Goal: Task Accomplishment & Management: Use online tool/utility

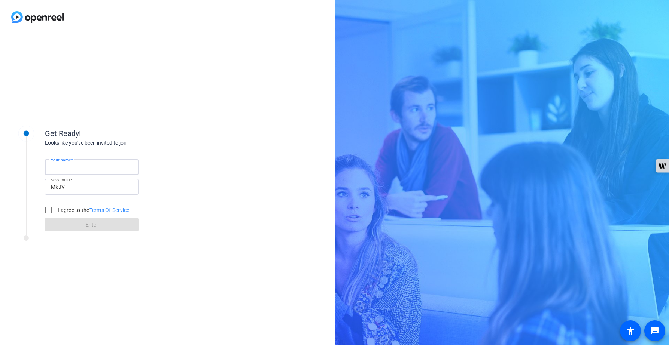
click at [94, 166] on input "Your name" at bounding box center [92, 167] width 82 height 9
type input "[PERSON_NAME]"
click at [48, 210] on input "I agree to the Terms Of Service" at bounding box center [48, 210] width 15 height 15
checkbox input "true"
click at [74, 225] on span at bounding box center [92, 225] width 94 height 18
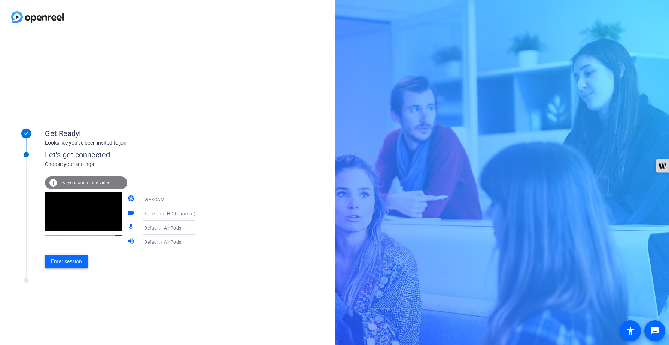
click at [76, 265] on span "Enter session" at bounding box center [66, 262] width 31 height 8
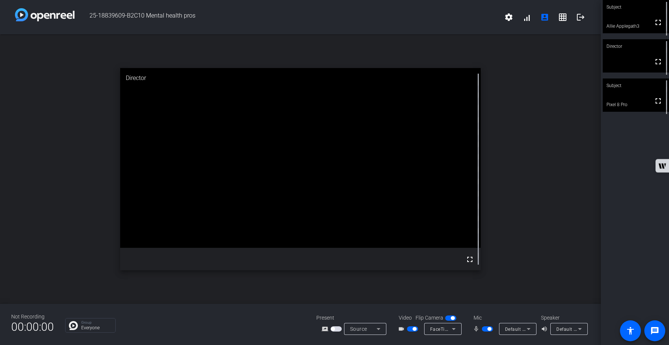
click at [483, 330] on span "button" at bounding box center [487, 329] width 11 height 5
click at [487, 330] on span "button" at bounding box center [487, 329] width 11 height 5
click at [484, 329] on span "button" at bounding box center [487, 329] width 11 height 5
click at [488, 330] on span "button" at bounding box center [487, 329] width 11 height 5
click at [484, 330] on span "button" at bounding box center [487, 329] width 11 height 5
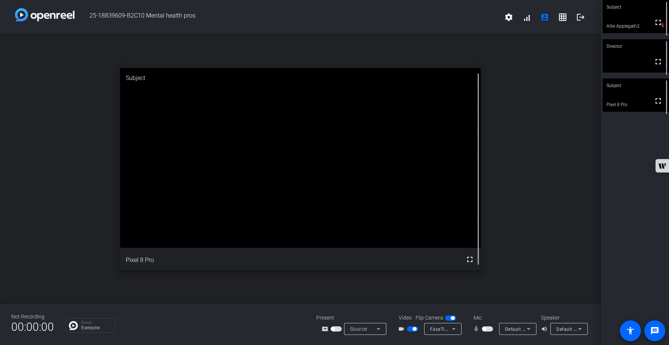
click at [490, 330] on span "button" at bounding box center [487, 329] width 11 height 5
click at [484, 329] on span "button" at bounding box center [487, 329] width 11 height 5
click at [409, 330] on span "button" at bounding box center [412, 329] width 11 height 5
click at [490, 329] on span "button" at bounding box center [487, 329] width 11 height 5
click at [484, 329] on span "button" at bounding box center [487, 329] width 11 height 5
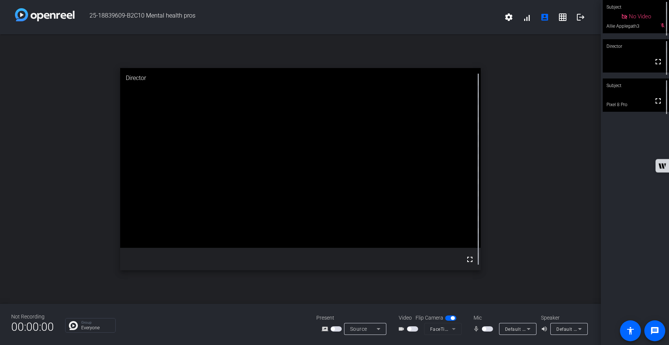
click at [489, 330] on span "button" at bounding box center [487, 329] width 11 height 5
click at [486, 330] on span "button" at bounding box center [487, 329] width 11 height 5
click at [415, 328] on span "button" at bounding box center [412, 329] width 11 height 5
click at [490, 329] on span "button" at bounding box center [487, 329] width 11 height 5
click at [484, 330] on span "button" at bounding box center [487, 329] width 11 height 5
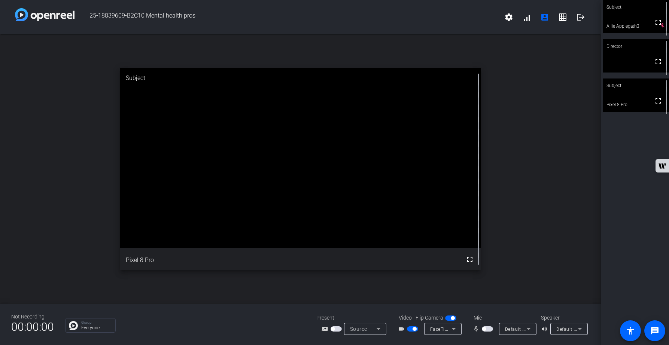
click at [488, 331] on span "button" at bounding box center [487, 329] width 11 height 5
click at [487, 330] on span "button" at bounding box center [489, 329] width 4 height 4
click at [487, 330] on span "button" at bounding box center [487, 329] width 11 height 5
click at [484, 330] on span "button" at bounding box center [487, 329] width 11 height 5
click at [490, 330] on span "button" at bounding box center [487, 329] width 11 height 5
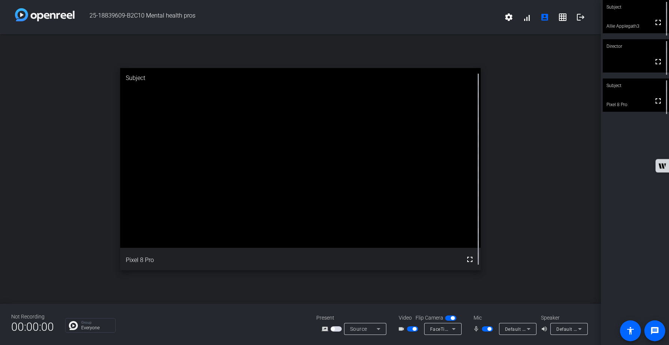
click at [484, 330] on span "button" at bounding box center [487, 329] width 11 height 5
click at [491, 329] on span "button" at bounding box center [487, 329] width 11 height 5
click at [484, 330] on span "button" at bounding box center [487, 329] width 11 height 5
click at [490, 330] on span "button" at bounding box center [487, 329] width 11 height 5
click at [567, 259] on div "open_in_new Director fullscreen" at bounding box center [300, 169] width 601 height 270
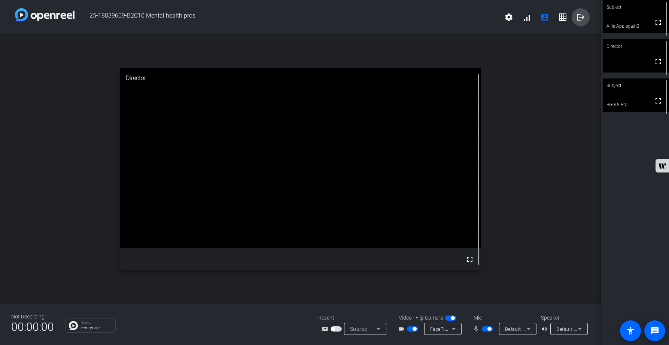
click at [582, 18] on mat-icon "logout" at bounding box center [580, 17] width 9 height 9
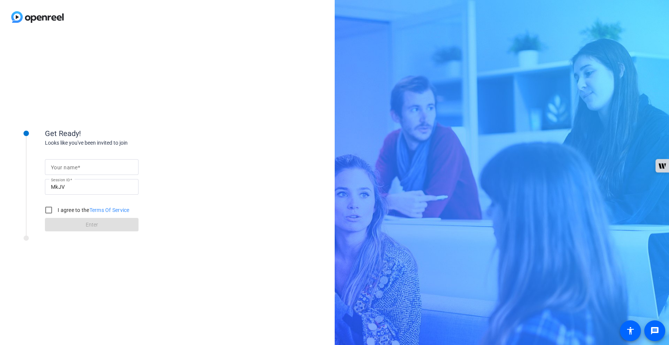
click at [86, 167] on input "Your name" at bounding box center [92, 167] width 82 height 9
type input "[PERSON_NAME]"
click at [47, 209] on input "I agree to the Terms Of Service" at bounding box center [48, 210] width 15 height 15
checkbox input "true"
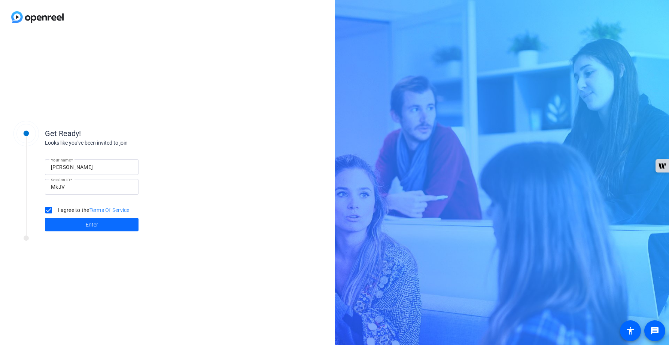
click at [63, 218] on span at bounding box center [92, 225] width 94 height 18
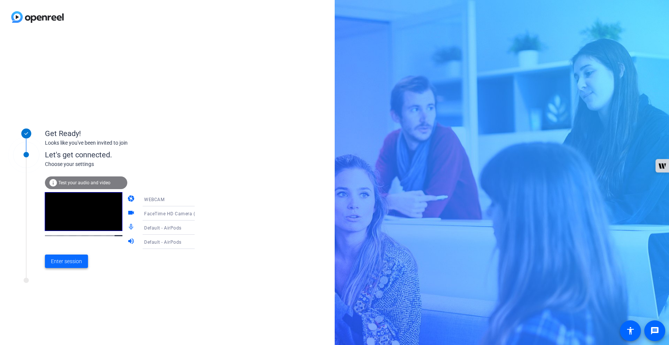
click at [70, 266] on span "Enter session" at bounding box center [66, 262] width 31 height 8
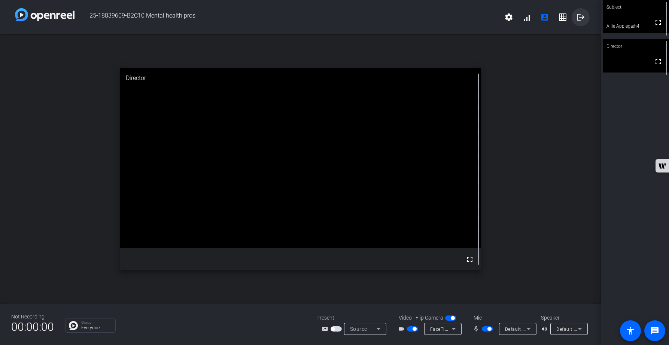
click at [579, 18] on mat-icon "logout" at bounding box center [580, 17] width 9 height 9
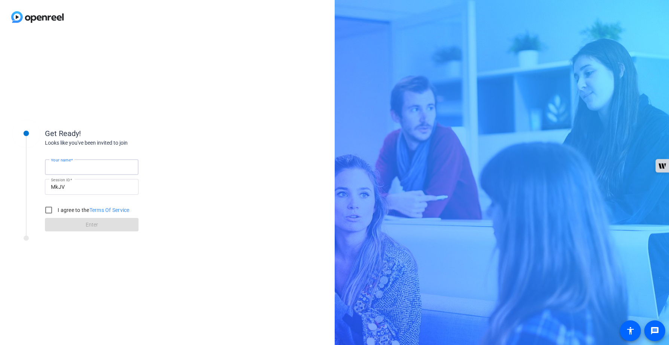
click at [84, 169] on input "Your name" at bounding box center [92, 167] width 82 height 9
type input "[PERSON_NAME]"
click at [49, 209] on input "I agree to the Terms Of Service" at bounding box center [48, 210] width 15 height 15
checkbox input "true"
click at [85, 226] on span at bounding box center [92, 225] width 94 height 18
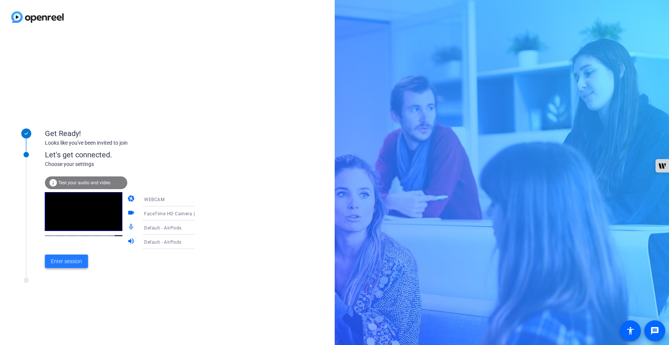
click at [72, 265] on span "Enter session" at bounding box center [66, 262] width 31 height 8
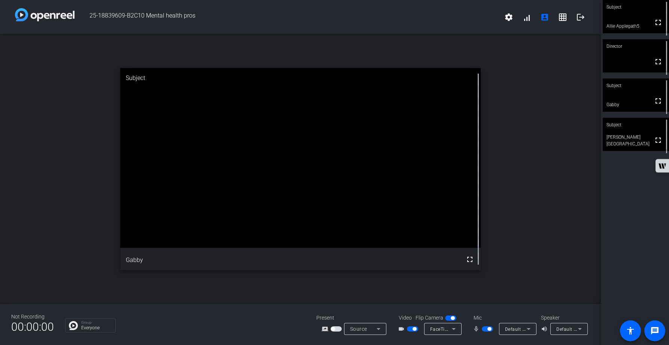
click at [484, 330] on span "button" at bounding box center [487, 329] width 11 height 5
click at [490, 330] on span "button" at bounding box center [487, 329] width 11 height 5
click at [484, 330] on span "button" at bounding box center [487, 329] width 11 height 5
click at [484, 330] on button "button" at bounding box center [487, 329] width 11 height 5
click at [484, 330] on span "button" at bounding box center [487, 329] width 11 height 5
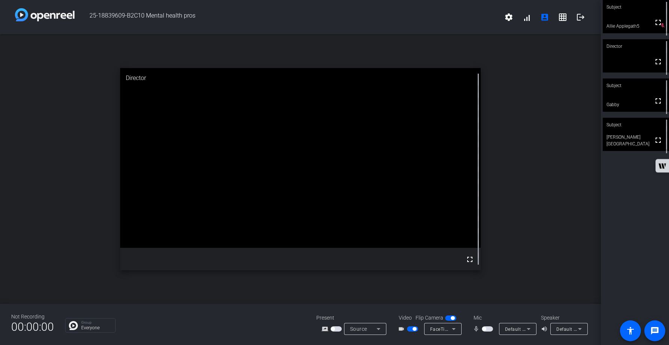
click at [410, 330] on span "button" at bounding box center [412, 329] width 11 height 5
click at [489, 329] on span "button" at bounding box center [487, 329] width 11 height 5
click at [484, 329] on span "button" at bounding box center [487, 329] width 11 height 5
click at [488, 329] on span "button" at bounding box center [487, 329] width 11 height 5
click at [414, 328] on span "button" at bounding box center [412, 329] width 11 height 5
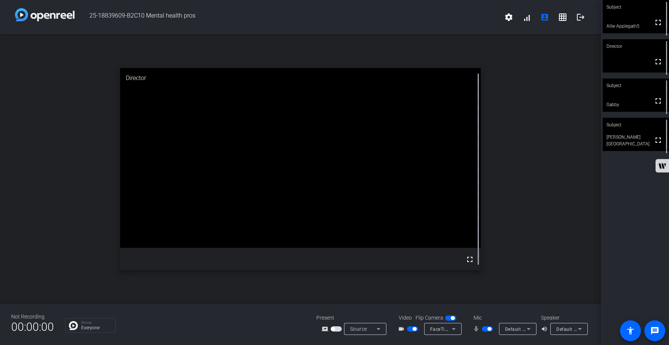
click at [484, 330] on span "button" at bounding box center [487, 329] width 11 height 5
click at [490, 331] on span "button" at bounding box center [487, 329] width 11 height 5
click at [486, 329] on span "button" at bounding box center [487, 329] width 11 height 5
click at [489, 331] on span "button" at bounding box center [487, 329] width 11 height 5
click at [484, 329] on span "button" at bounding box center [487, 329] width 11 height 5
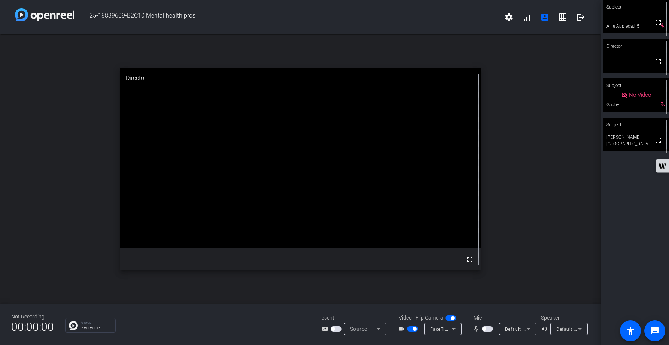
click at [489, 332] on span "button" at bounding box center [487, 329] width 11 height 5
click at [484, 330] on span "button" at bounding box center [487, 329] width 11 height 5
click at [487, 329] on span "button" at bounding box center [487, 329] width 11 height 5
click at [484, 329] on span "button" at bounding box center [487, 329] width 11 height 5
click at [490, 330] on span "button" at bounding box center [487, 329] width 11 height 5
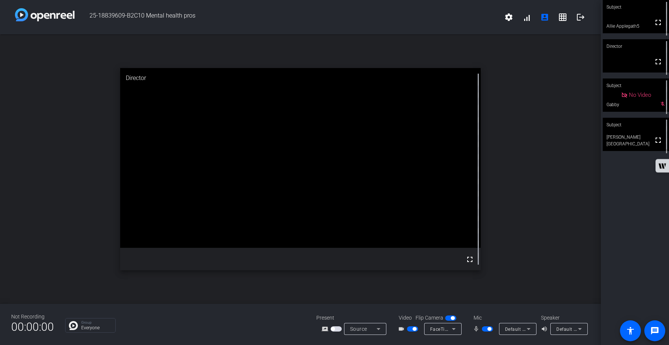
click at [485, 330] on span "button" at bounding box center [487, 329] width 11 height 5
click at [490, 329] on span "button" at bounding box center [487, 329] width 11 height 5
click at [485, 330] on span "button" at bounding box center [487, 329] width 11 height 5
click at [490, 328] on span "button" at bounding box center [487, 329] width 11 height 5
click at [518, 277] on div "open_in_new Director fullscreen" at bounding box center [300, 169] width 601 height 270
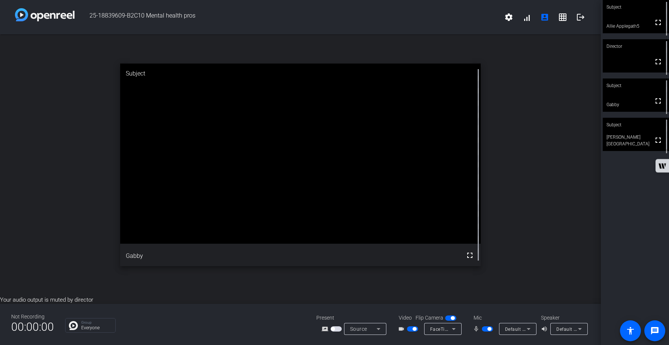
click at [558, 246] on div "open_in_new Subject fullscreen Gabby" at bounding box center [300, 165] width 601 height 262
click at [484, 329] on span "button" at bounding box center [487, 329] width 11 height 5
click at [488, 330] on span "button" at bounding box center [487, 329] width 11 height 5
click at [581, 19] on mat-icon "logout" at bounding box center [580, 17] width 9 height 9
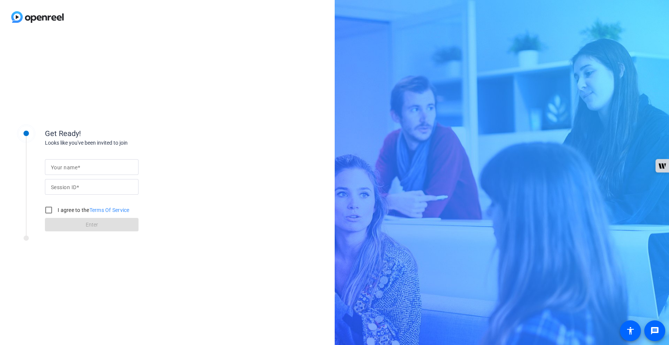
click at [78, 188] on span at bounding box center [77, 188] width 3 height 6
click at [78, 188] on input "Session ID" at bounding box center [92, 187] width 82 height 9
paste input "MkJV"
type input "MkJV"
click at [71, 168] on mat-label "Your name" at bounding box center [64, 168] width 27 height 6
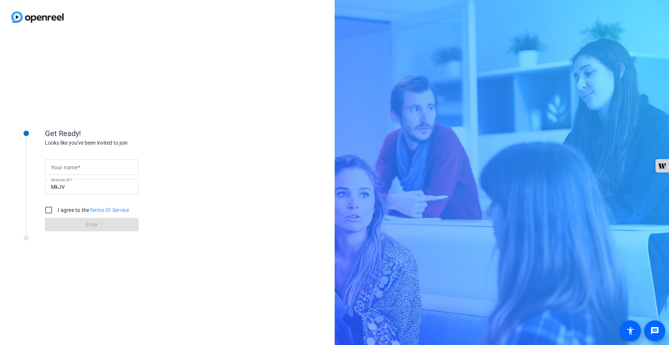
click at [71, 168] on input "Your name" at bounding box center [92, 167] width 82 height 9
type input "[PERSON_NAME]"
click at [51, 212] on input "I agree to the Terms Of Service" at bounding box center [48, 210] width 15 height 15
checkbox input "true"
click at [79, 219] on span at bounding box center [92, 225] width 94 height 18
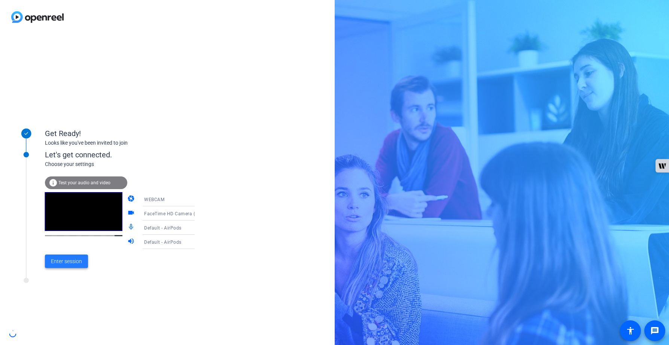
click at [77, 262] on span "Enter session" at bounding box center [66, 262] width 31 height 8
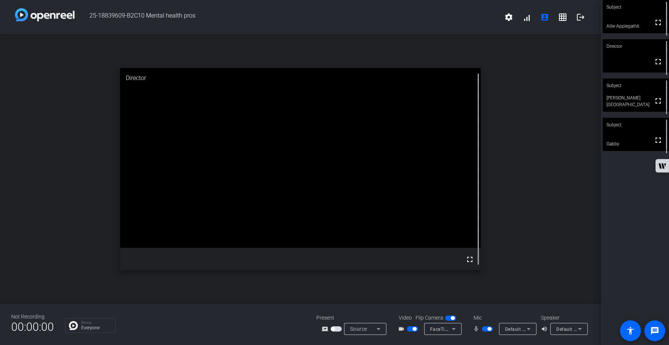
click at [603, 185] on div "Subject fullscreen Allie Applegath6 Director fullscreen Subject fullscreen kier…" at bounding box center [635, 172] width 68 height 345
click at [582, 18] on mat-icon "logout" at bounding box center [580, 17] width 9 height 9
